Goal: Task Accomplishment & Management: Manage account settings

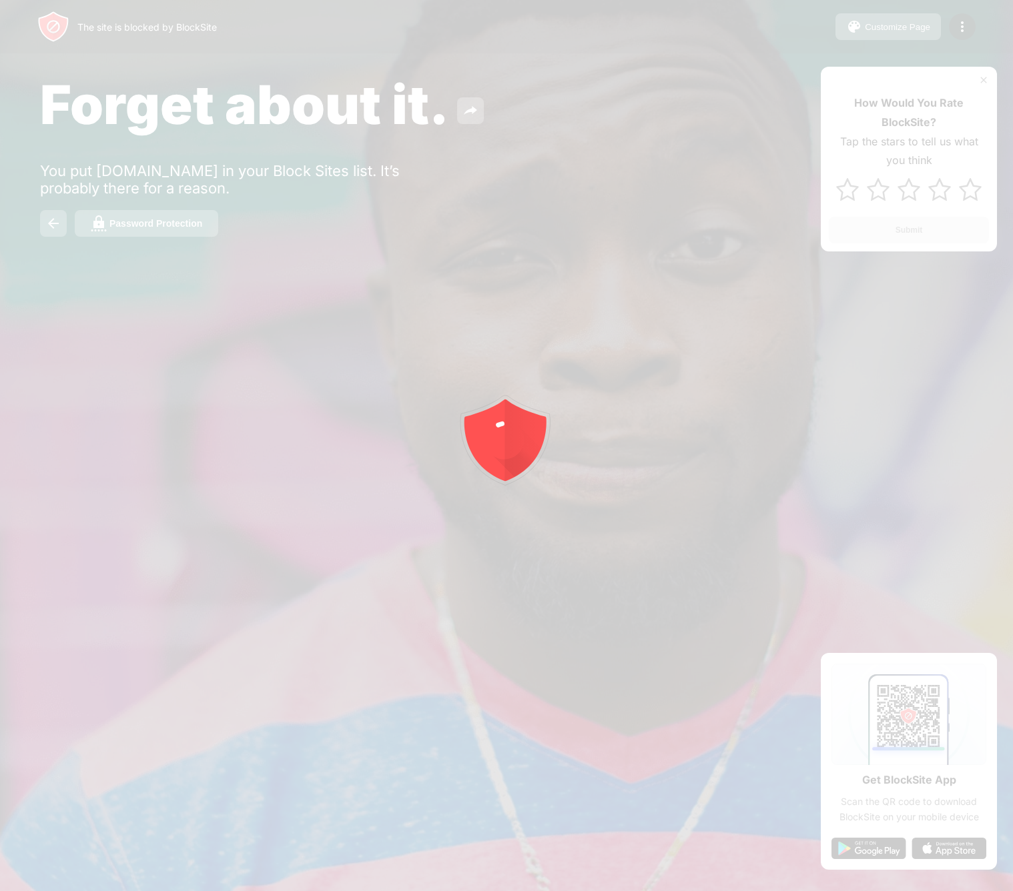
click at [951, 41] on div at bounding box center [506, 445] width 1013 height 891
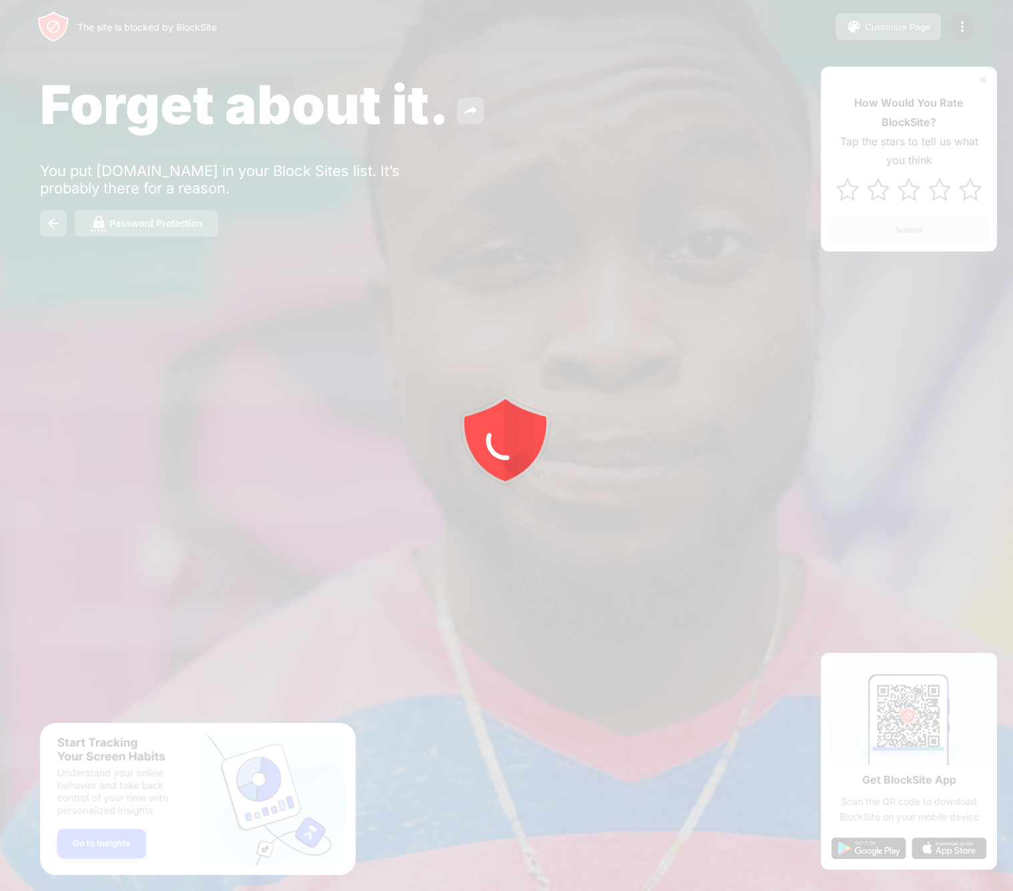
click at [953, 26] on div at bounding box center [506, 445] width 1013 height 891
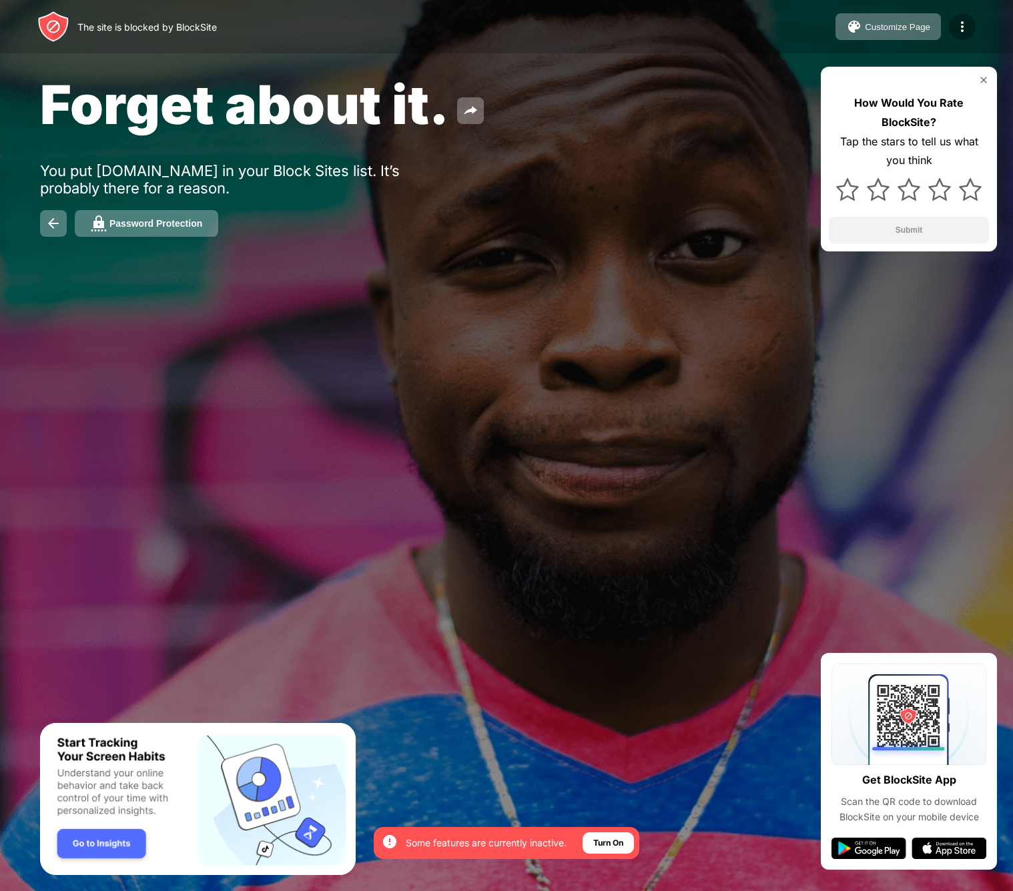
click at [956, 28] on img at bounding box center [962, 27] width 16 height 16
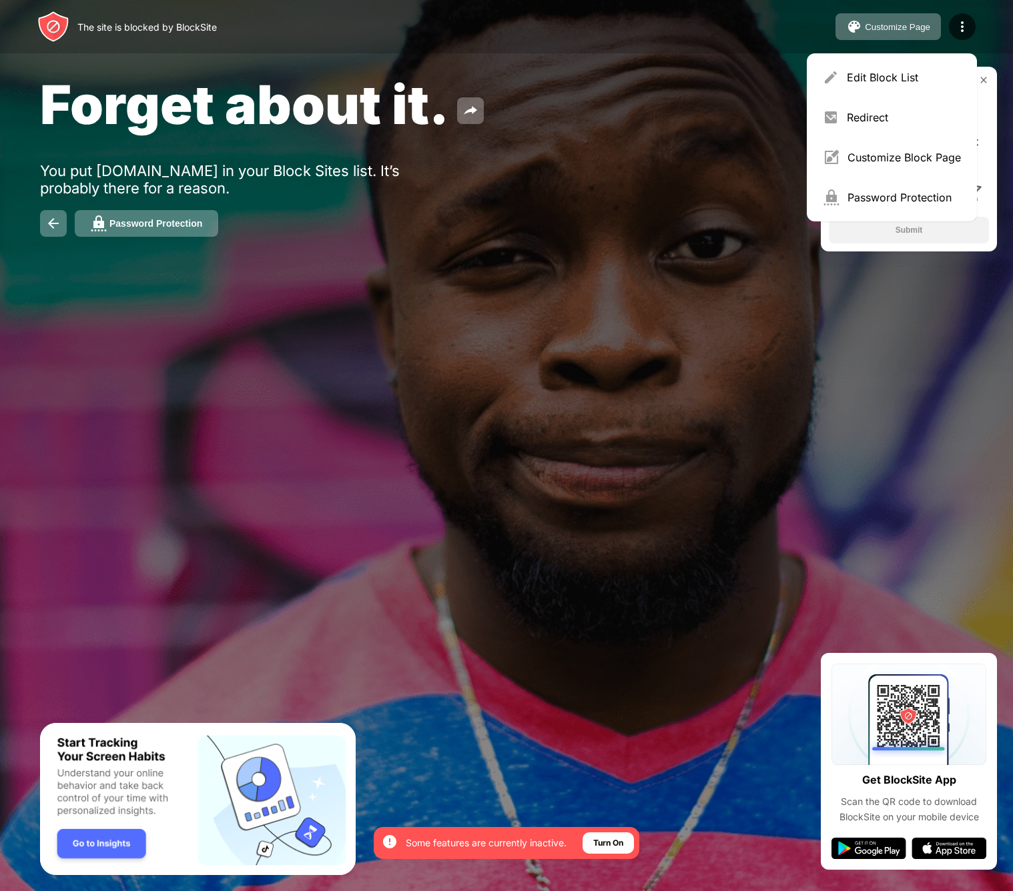
click at [870, 82] on div "Edit Block List" at bounding box center [904, 77] width 114 height 13
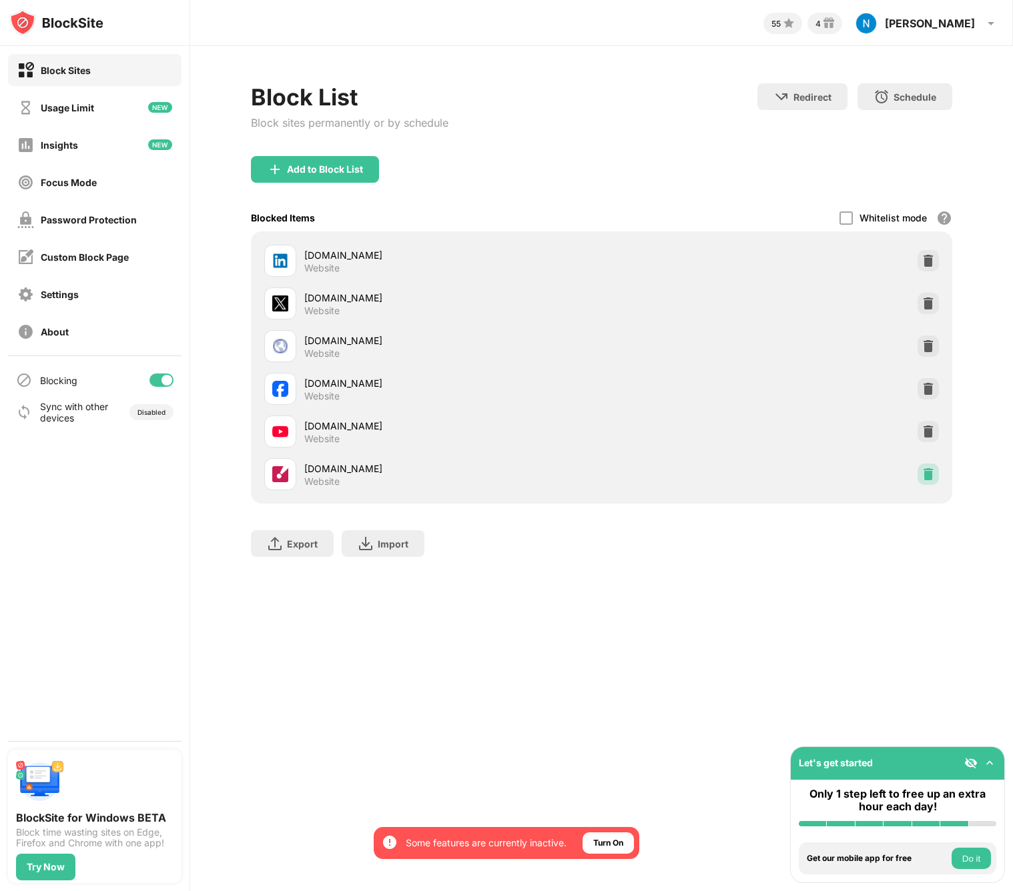
click at [922, 482] on div at bounding box center [927, 474] width 21 height 21
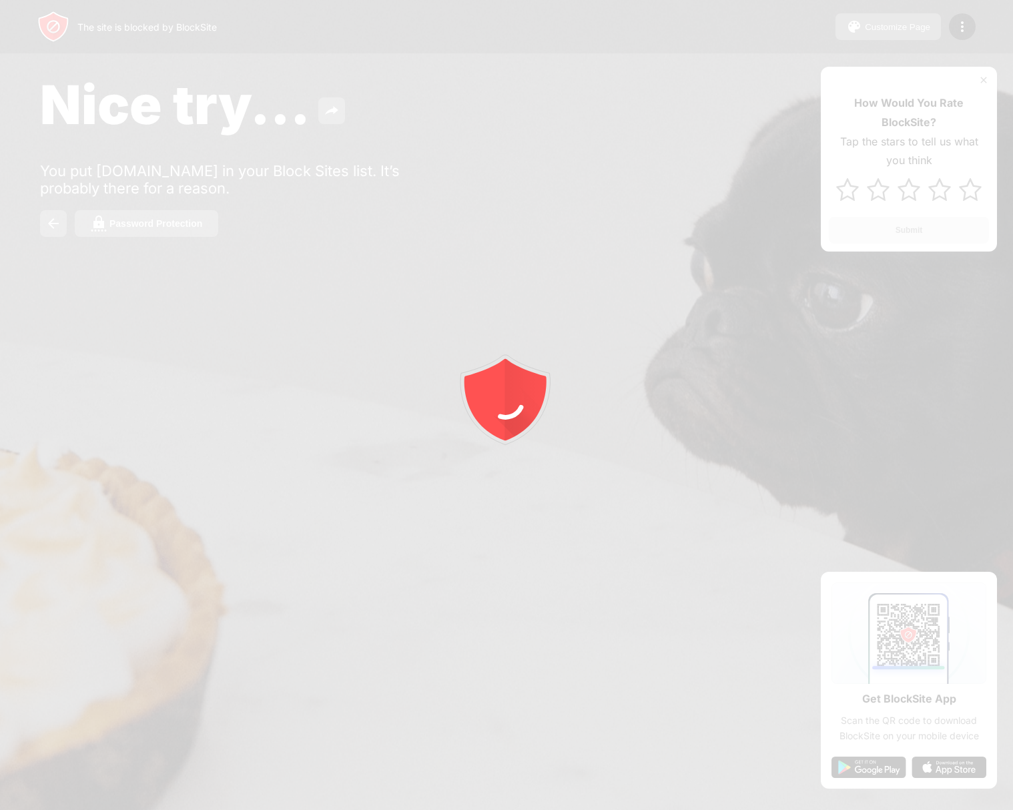
click at [944, 35] on div at bounding box center [506, 405] width 1013 height 810
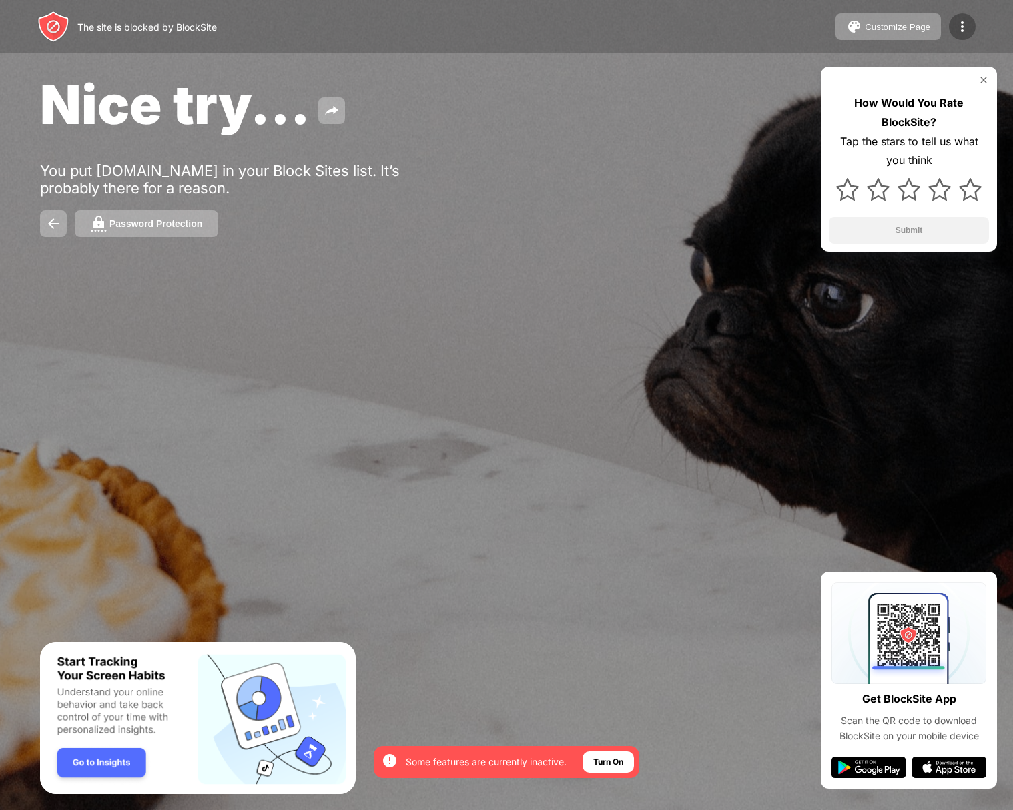
click at [954, 27] on img at bounding box center [962, 27] width 16 height 16
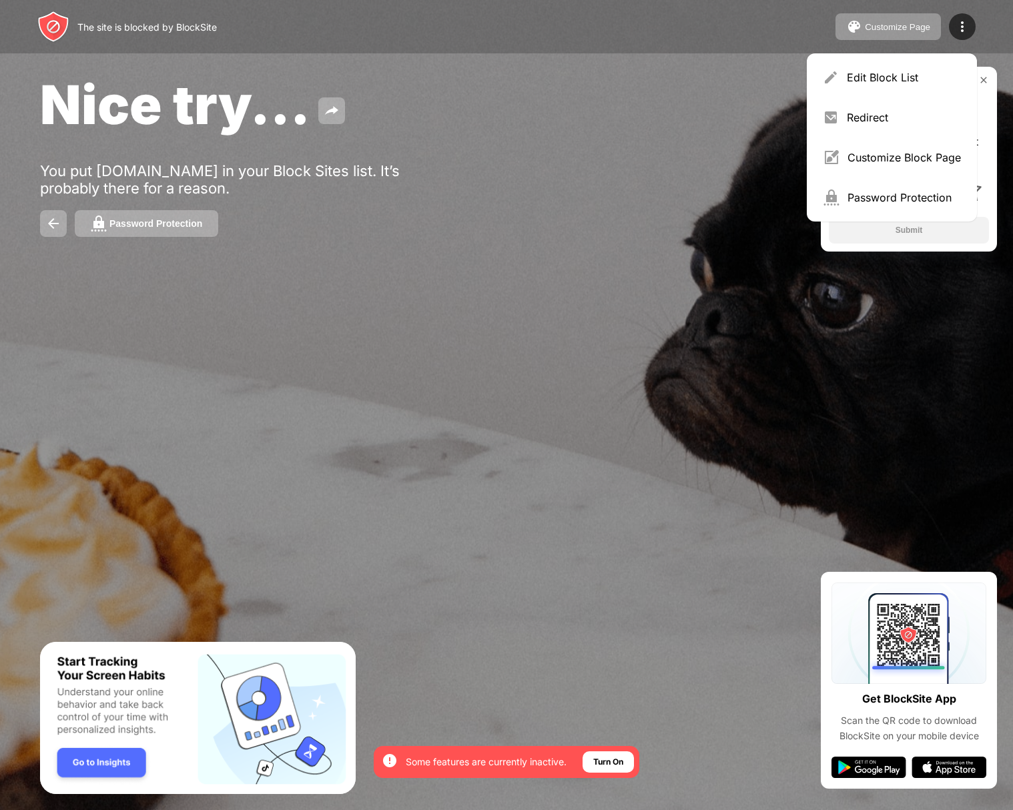
click at [875, 72] on div "Edit Block List" at bounding box center [904, 77] width 114 height 13
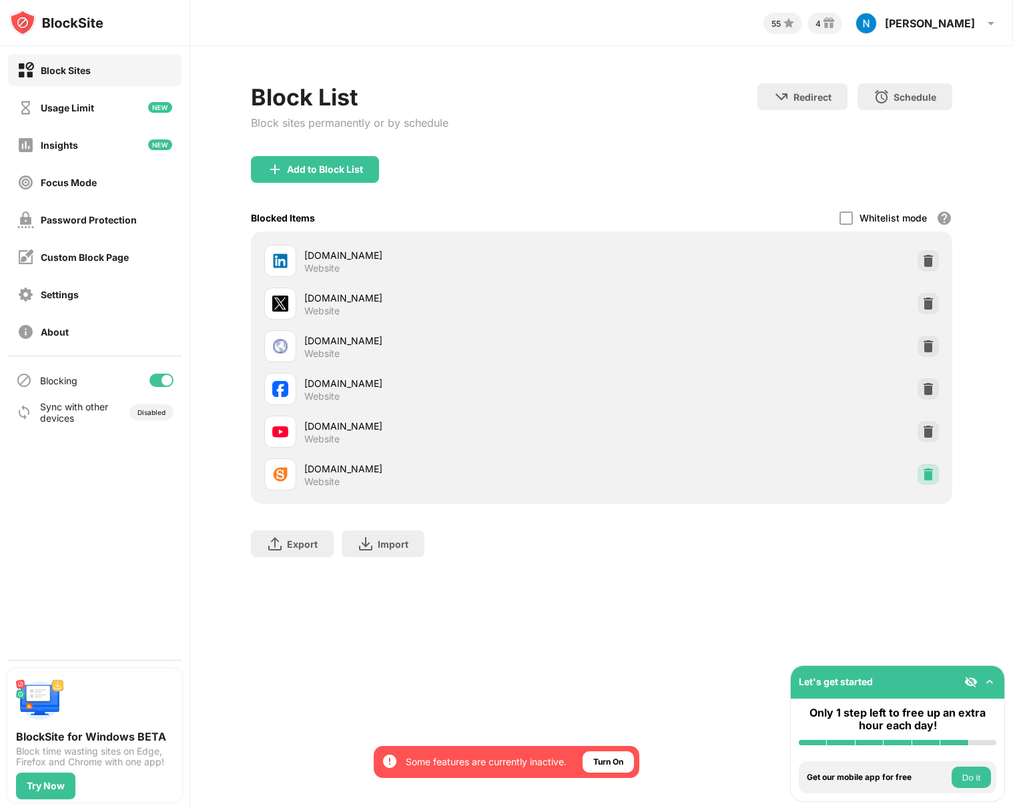
click at [933, 470] on img at bounding box center [927, 474] width 13 height 13
